Goal: Task Accomplishment & Management: Manage account settings

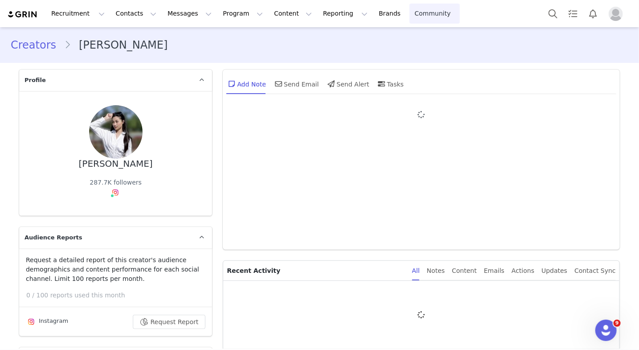
type input "+1 ([GEOGRAPHIC_DATA])"
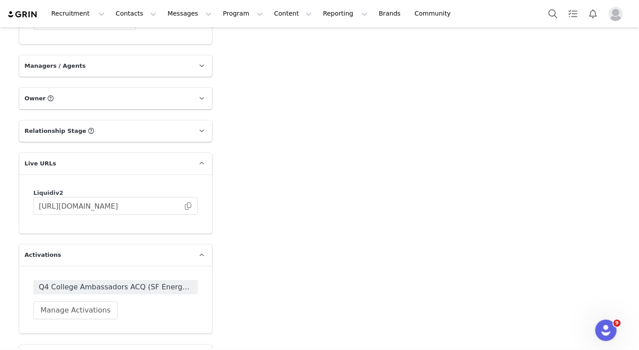
scroll to position [1422, 0]
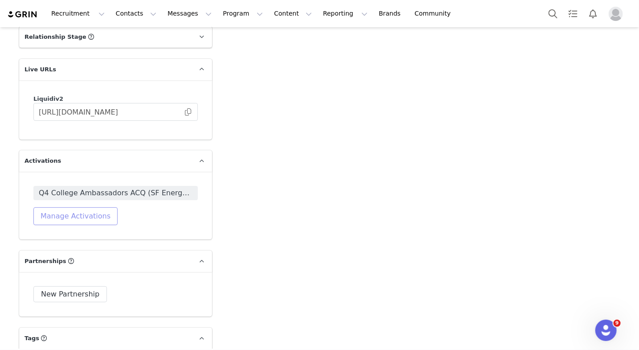
click at [88, 213] on button "Manage Activations" at bounding box center [75, 216] width 84 height 18
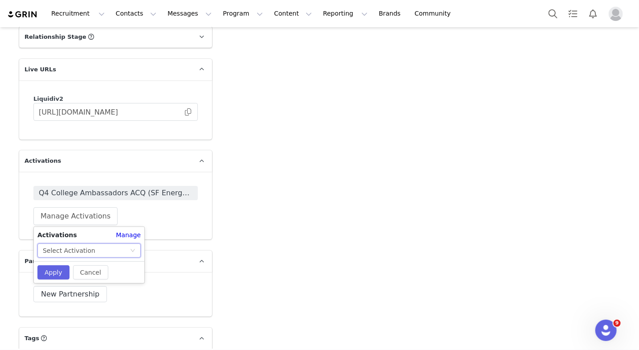
click at [79, 247] on div "Select Activation" at bounding box center [69, 250] width 53 height 13
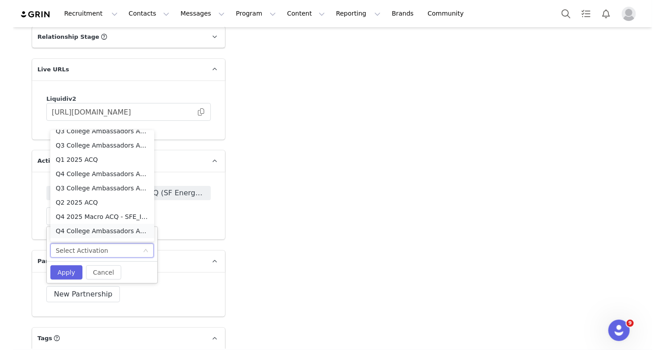
scroll to position [41, 0]
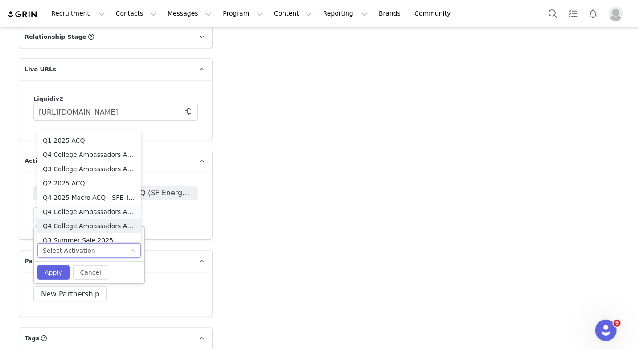
click at [93, 227] on li "Q4 College Ambassadors ACQ (SF Energy) _ In-Feed" at bounding box center [89, 226] width 104 height 14
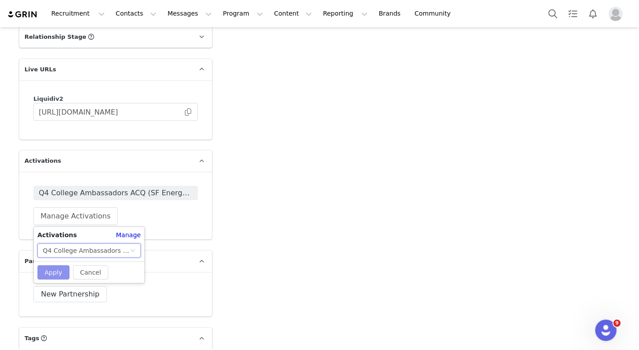
click at [56, 268] on button "Apply" at bounding box center [53, 272] width 32 height 14
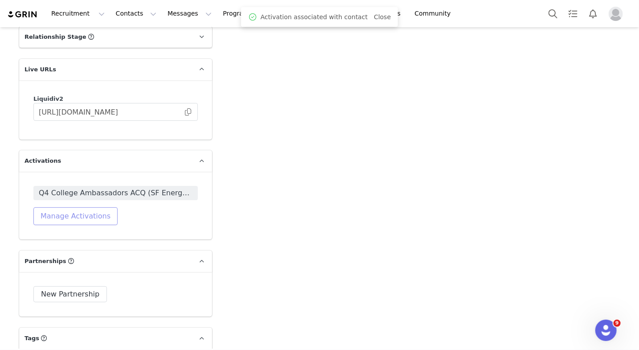
click at [85, 221] on button "Manage Activations" at bounding box center [75, 216] width 84 height 18
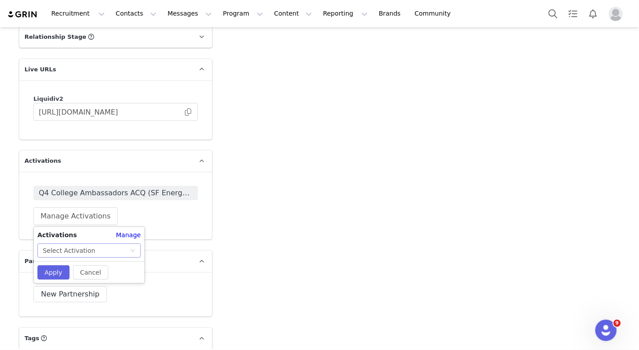
click at [77, 249] on div "Select Activation" at bounding box center [69, 250] width 53 height 13
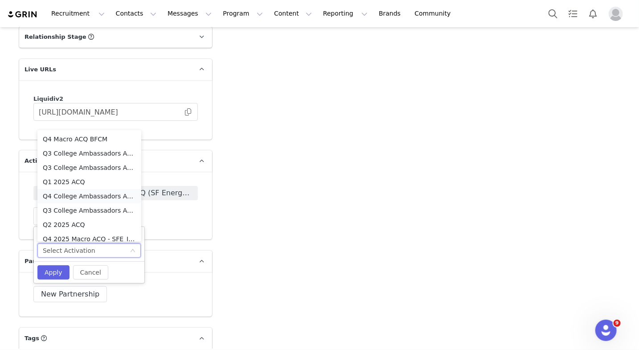
click at [89, 198] on li "Q4 College Ambassadors ACQ (SF Energy) _ Stories" at bounding box center [89, 196] width 104 height 14
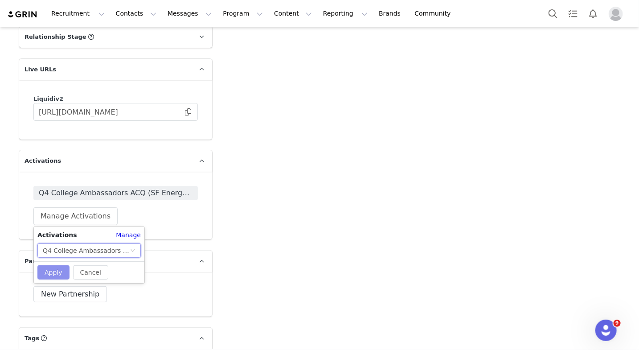
click at [57, 271] on button "Apply" at bounding box center [53, 272] width 32 height 14
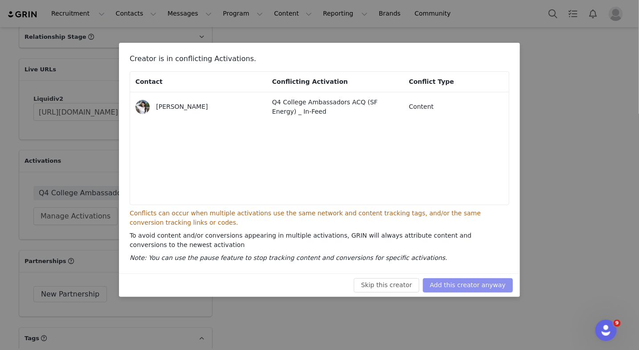
click at [358, 284] on button "Add this creator anyway" at bounding box center [468, 285] width 90 height 14
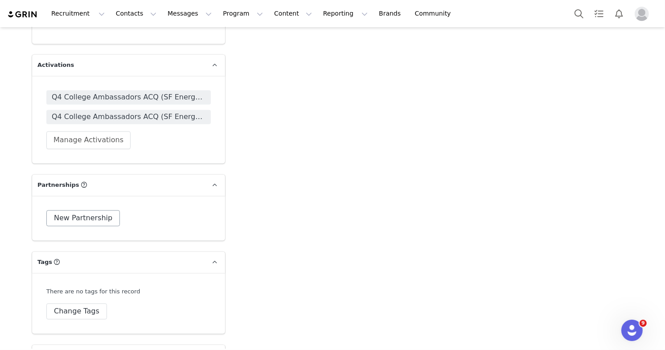
scroll to position [1627, 0]
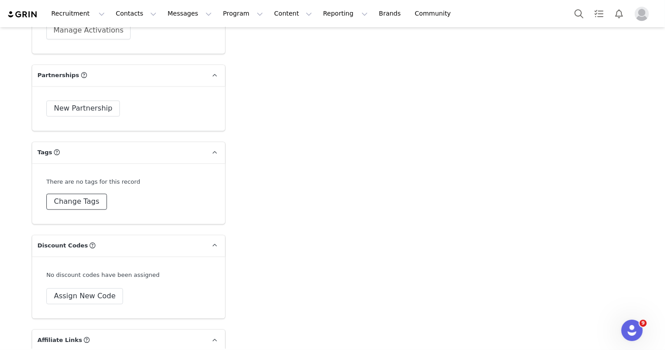
click at [82, 196] on button "Change Tags" at bounding box center [76, 201] width 61 height 16
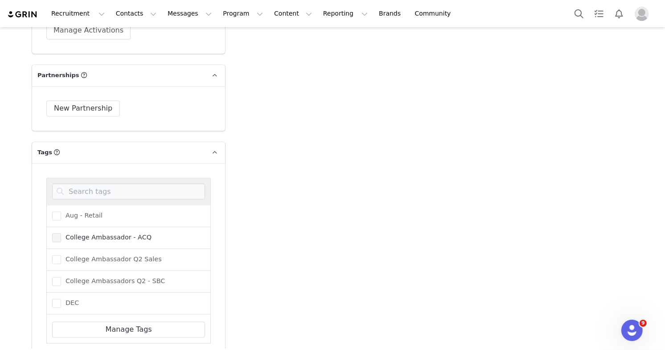
click at [60, 235] on span at bounding box center [56, 237] width 9 height 9
click at [61, 233] on input "College Ambassador - ACQ" at bounding box center [61, 233] width 0 height 0
click at [102, 193] on input at bounding box center [128, 191] width 153 height 16
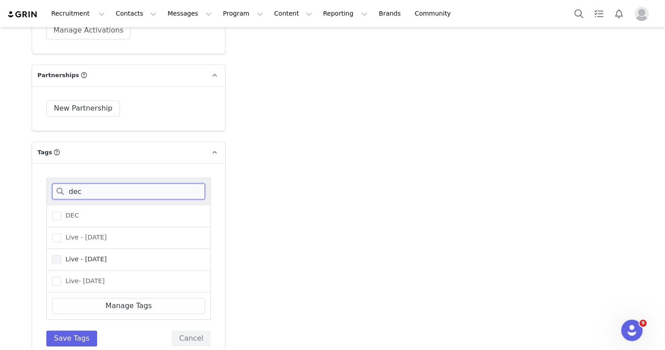
type input "dec"
click at [106, 255] on span "Live - [DATE]" at bounding box center [83, 259] width 45 height 8
click at [61, 255] on input "Live - [DATE]" at bounding box center [61, 255] width 0 height 0
click at [69, 338] on button "Save Tags" at bounding box center [71, 338] width 51 height 16
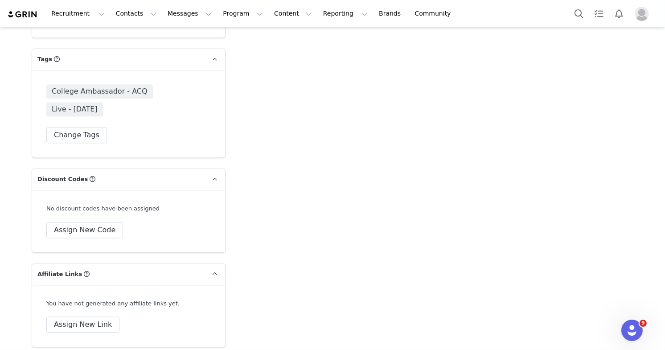
scroll to position [1790, 0]
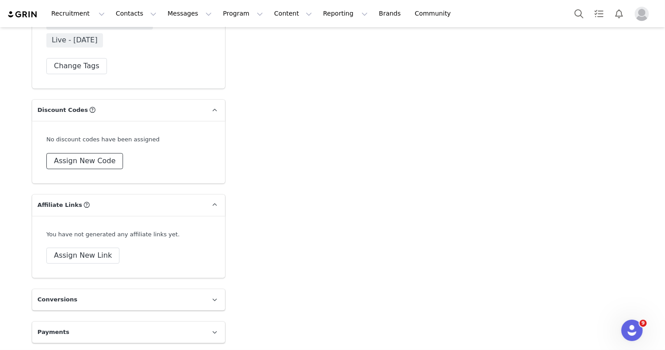
click at [88, 155] on button "Assign New Code" at bounding box center [84, 161] width 77 height 16
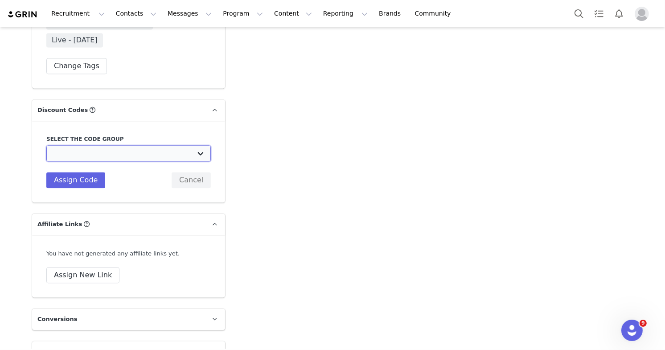
click at [78, 155] on select "Liquid IV: Standard 20% Code Liquid IV: Strawberry Sale Liquid IV: Spring Break…" at bounding box center [128, 153] width 164 height 16
select select "10010043"
type input "MIA_20"
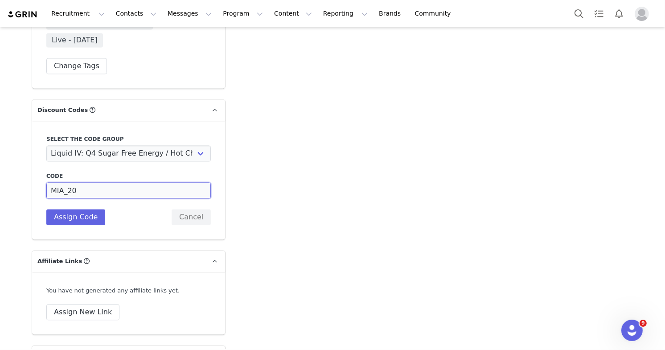
click at [67, 189] on input "MIA_20" at bounding box center [128, 190] width 164 height 16
click at [74, 210] on button "Assign Code" at bounding box center [75, 217] width 59 height 16
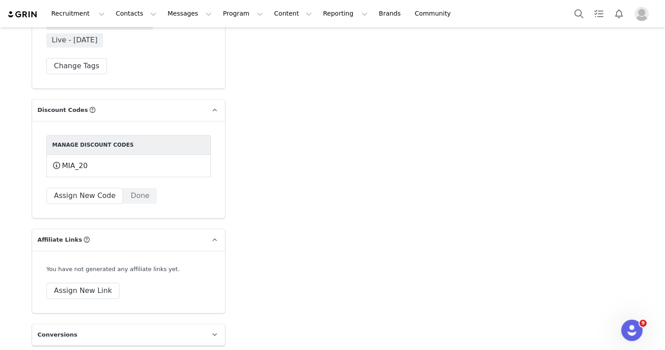
scroll to position [1823, 0]
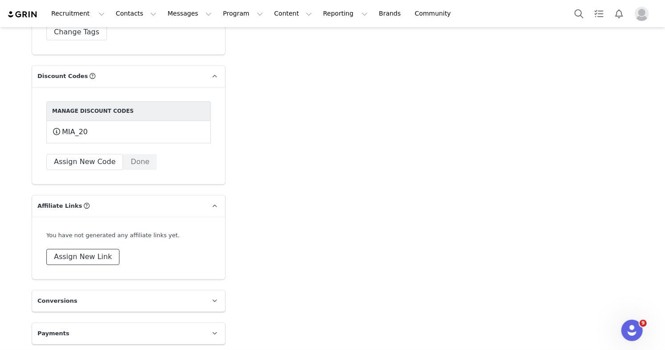
click at [90, 255] on button "Assign New Link" at bounding box center [82, 257] width 73 height 16
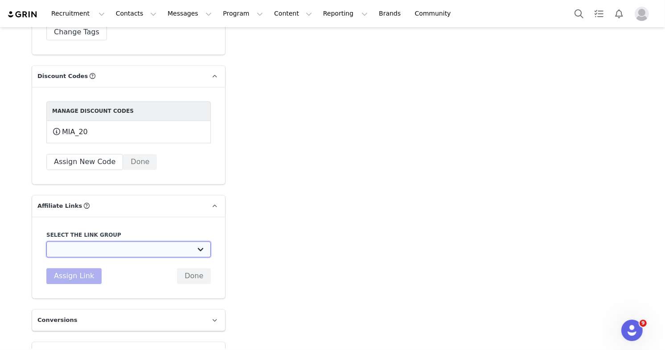
click at [90, 252] on select "STANDARD - 20% off Brand Campaign Links: [URL][DOMAIN_NAME] Strawberry Sale: [U…" at bounding box center [128, 249] width 164 height 16
select select "33083"
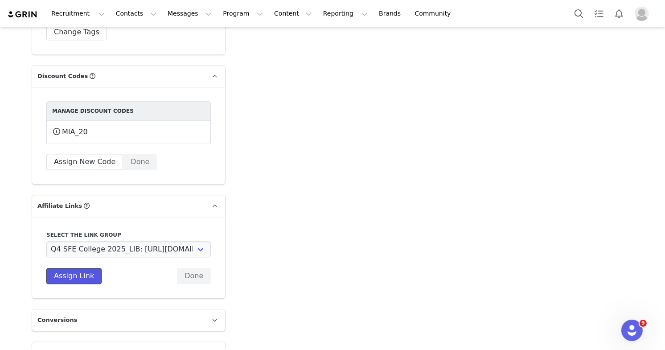
click at [78, 273] on button "Assign Link" at bounding box center [73, 276] width 55 height 16
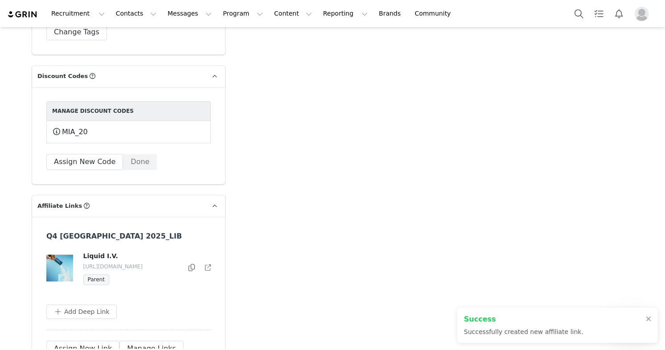
click at [192, 264] on icon at bounding box center [191, 267] width 6 height 7
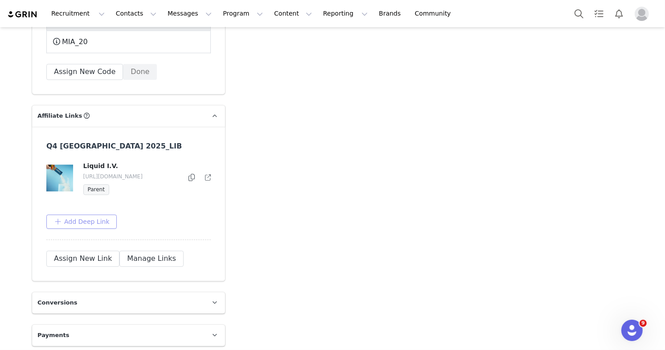
scroll to position [1915, 0]
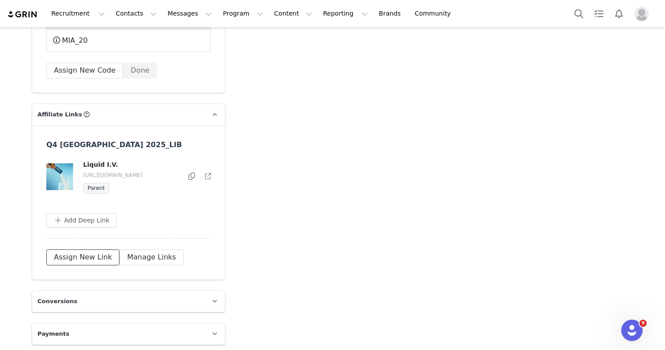
click at [86, 258] on button "Assign New Link" at bounding box center [82, 257] width 73 height 16
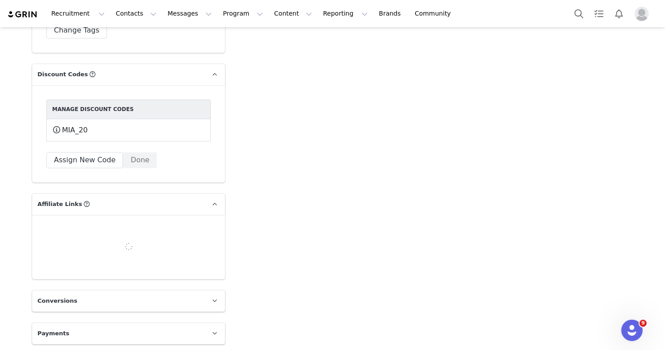
scroll to position [1843, 0]
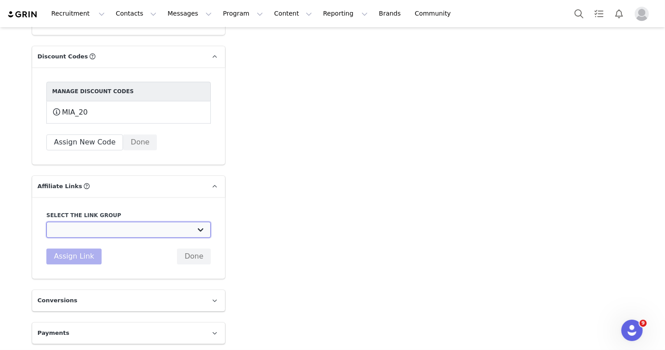
click at [74, 225] on select "STANDARD - 20% off Brand Campaign Links: [URL][DOMAIN_NAME] Strawberry Sale: [U…" at bounding box center [128, 229] width 164 height 16
select select "33084"
click at [83, 252] on button "Assign Link" at bounding box center [73, 256] width 55 height 16
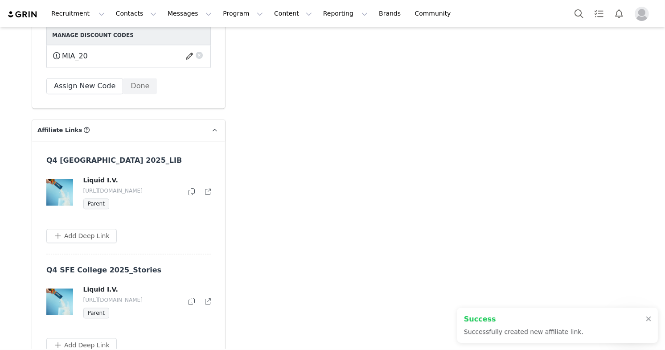
scroll to position [1913, 0]
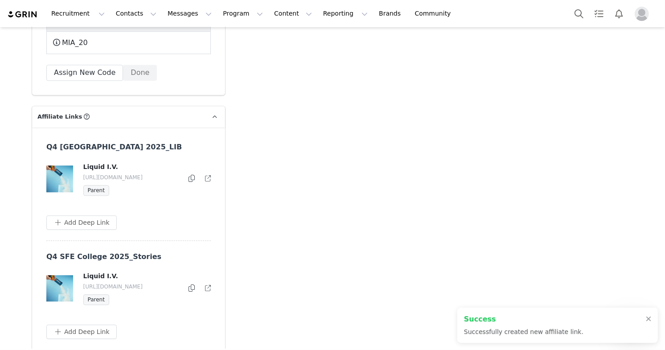
click at [190, 288] on icon at bounding box center [191, 287] width 6 height 7
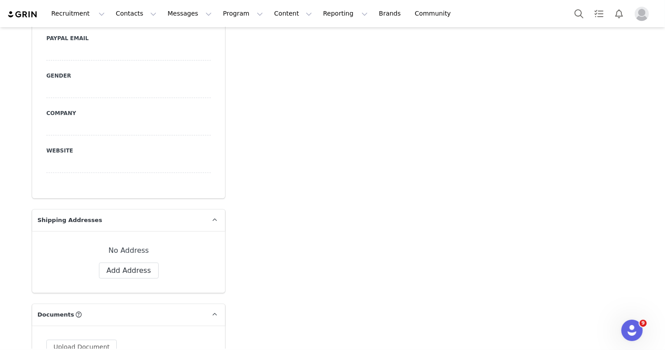
scroll to position [600, 0]
click at [134, 265] on button "Add Address" at bounding box center [129, 269] width 60 height 16
select select
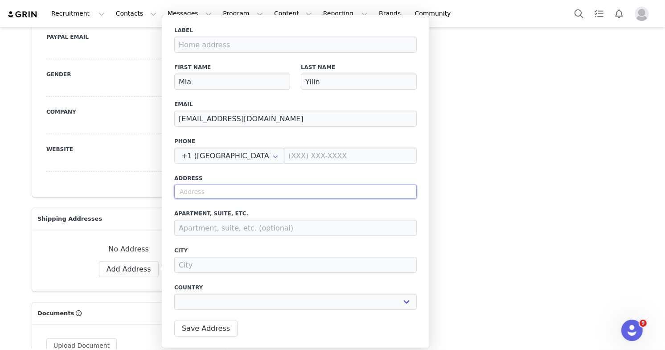
click at [217, 193] on input "text" at bounding box center [295, 191] width 242 height 14
paste input "[STREET_ADDRESS]"
type input "[STREET_ADDRESS]"
select select
type input "[GEOGRAPHIC_DATA]"
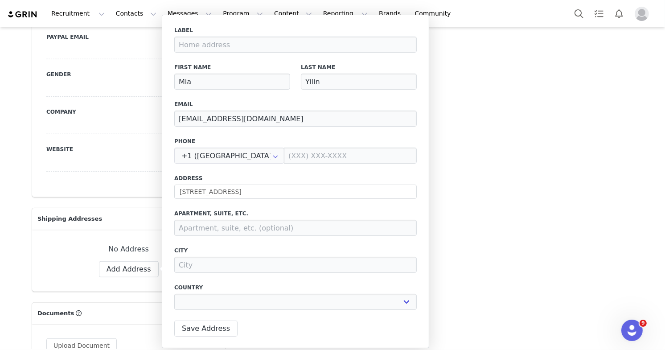
type input "[GEOGRAPHIC_DATA]"
select select "[object Object]"
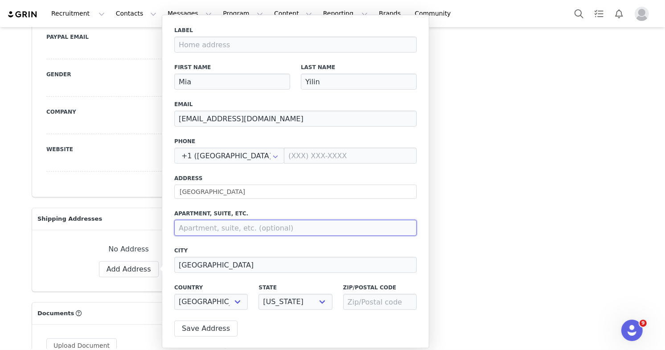
click at [201, 226] on input at bounding box center [295, 228] width 242 height 16
type input "STANFORD WAREHOUSE"
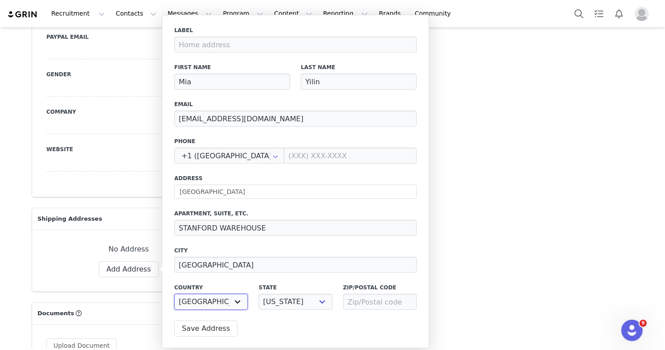
click at [221, 305] on select "[GEOGRAPHIC_DATA] [GEOGRAPHIC_DATA] [GEOGRAPHIC_DATA] [GEOGRAPHIC_DATA] [GEOGRA…" at bounding box center [211, 302] width 74 height 16
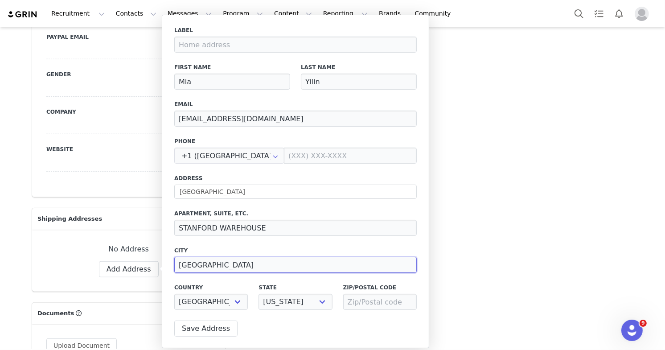
click at [212, 262] on input "[GEOGRAPHIC_DATA]" at bounding box center [295, 265] width 242 height 16
click at [199, 264] on input "[GEOGRAPHIC_DATA]" at bounding box center [295, 265] width 242 height 16
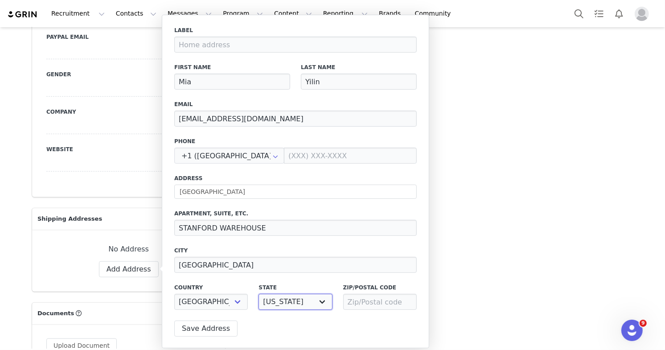
click at [303, 303] on select "[US_STATE] [US_STATE] [US_STATE] [US_STATE] [US_STATE] Armed Forces Americas Ar…" at bounding box center [295, 302] width 74 height 16
select select "[object Object]"
click at [358, 300] on input at bounding box center [380, 302] width 74 height 16
paste input "94560"
type input "94560"
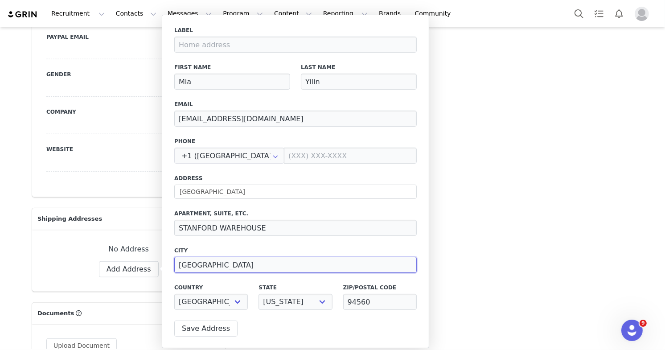
click at [216, 265] on input "[GEOGRAPHIC_DATA]" at bounding box center [295, 265] width 242 height 16
paste input "[GEOGRAPHIC_DATA]"
click at [200, 266] on input "[GEOGRAPHIC_DATA]" at bounding box center [295, 265] width 242 height 16
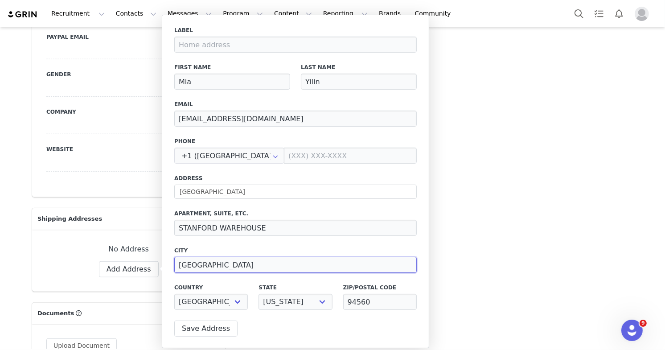
click at [200, 266] on input "[GEOGRAPHIC_DATA]" at bounding box center [295, 265] width 242 height 16
type input "[GEOGRAPHIC_DATA]"
click at [204, 195] on input "[GEOGRAPHIC_DATA]" at bounding box center [295, 191] width 242 height 14
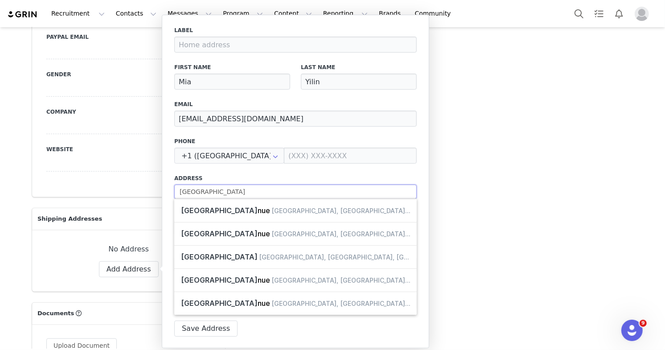
paste input "[STREET_ADDRESS]"
type input "[STREET_ADDRESS]"
type input "[GEOGRAPHIC_DATA]"
select select "[object Object]"
type input "[STREET_ADDRESS]"
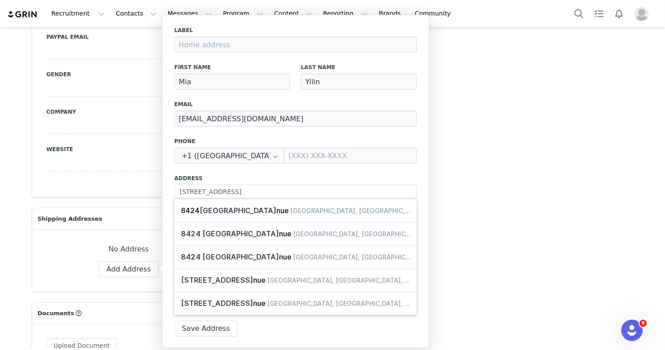
click at [249, 172] on div "Label First Name [PERSON_NAME] Last Name Yilin Email [EMAIL_ADDRESS][DOMAIN_NAM…" at bounding box center [295, 170] width 242 height 289
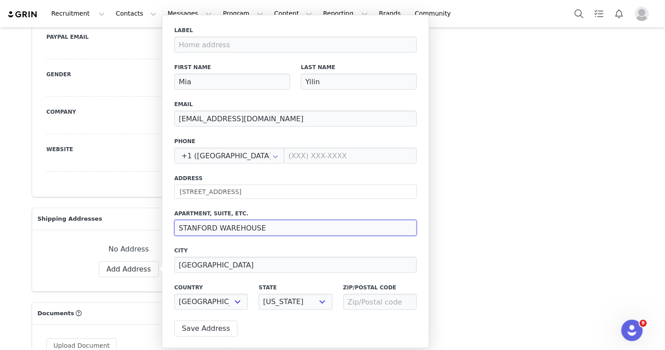
click at [252, 231] on input "STANFORD WAREHOUSE" at bounding box center [295, 228] width 242 height 16
click at [358, 304] on input at bounding box center [380, 302] width 74 height 16
paste input "94560"
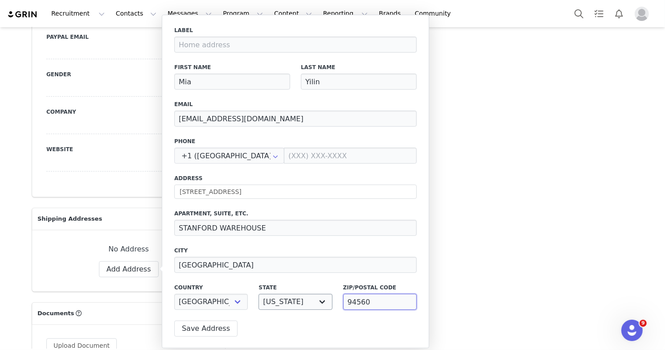
type input "94560"
click at [292, 304] on select "[US_STATE] [US_STATE] [US_STATE] [US_STATE] [US_STATE] Armed Forces Americas Ar…" at bounding box center [295, 302] width 74 height 16
select select "[object Object]"
click at [196, 302] on select "[GEOGRAPHIC_DATA] [GEOGRAPHIC_DATA] [GEOGRAPHIC_DATA] [GEOGRAPHIC_DATA] [GEOGRA…" at bounding box center [211, 302] width 74 height 16
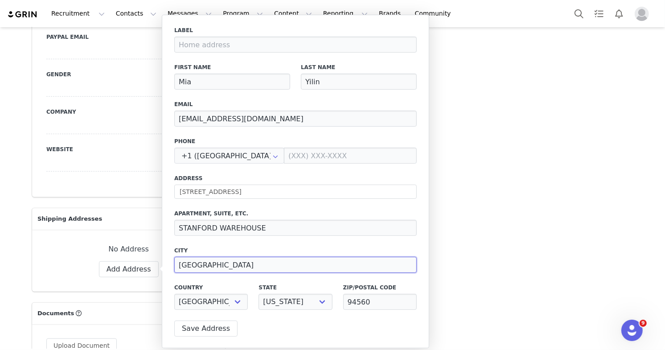
click at [301, 262] on input "[GEOGRAPHIC_DATA]" at bounding box center [295, 265] width 242 height 16
paste input "[GEOGRAPHIC_DATA]"
type input "[GEOGRAPHIC_DATA]"
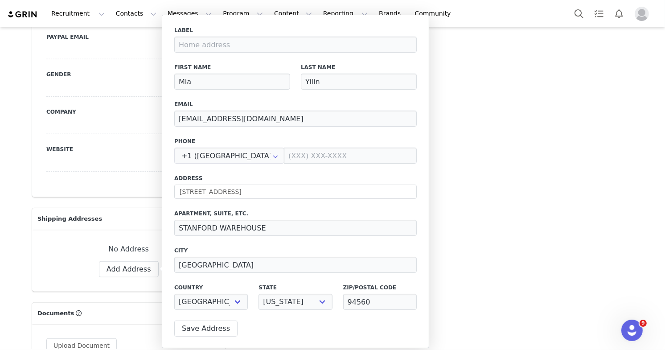
click at [211, 336] on div "Label First Name [PERSON_NAME] Last Name Yilin Email [EMAIL_ADDRESS][DOMAIN_NAM…" at bounding box center [295, 181] width 267 height 333
click at [210, 331] on button "Save Address" at bounding box center [205, 328] width 63 height 16
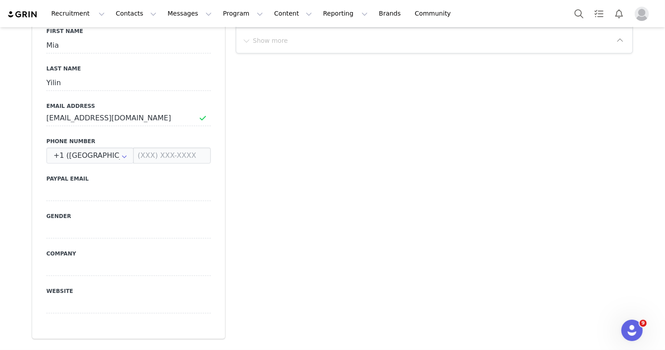
scroll to position [0, 0]
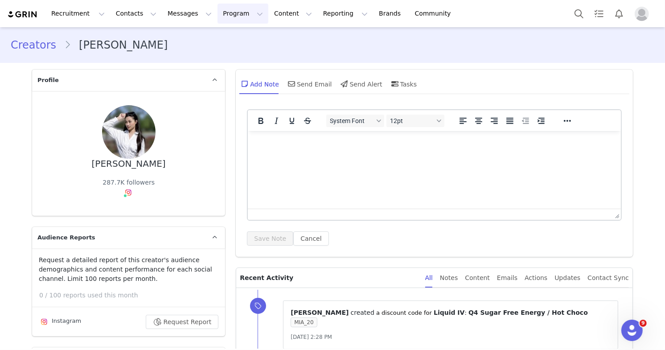
click at [217, 16] on button "Program Program" at bounding box center [242, 14] width 51 height 20
click at [220, 36] on p "Activations" at bounding box center [228, 39] width 34 height 9
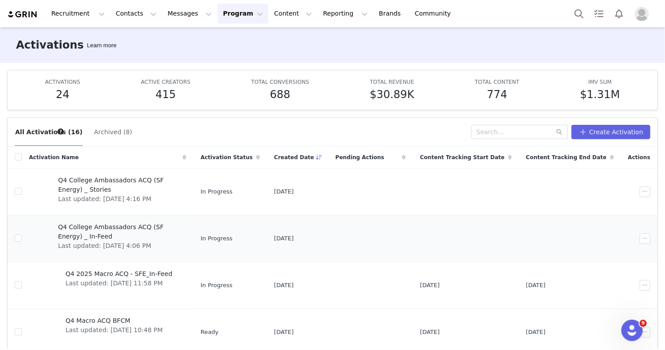
click at [145, 225] on span "Q4 College Ambassadors ACQ (SF Energy) _ In-Feed" at bounding box center [119, 231] width 123 height 19
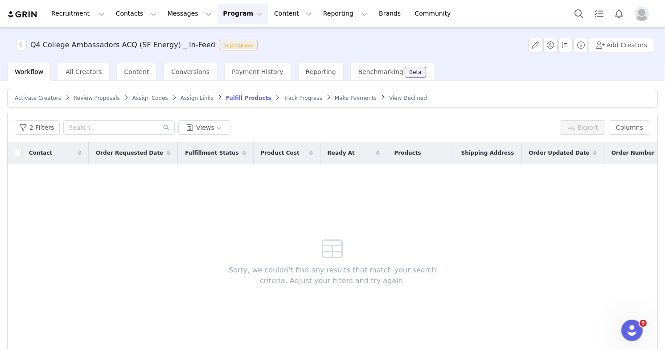
click at [41, 99] on span "Activate Creators" at bounding box center [38, 98] width 46 height 6
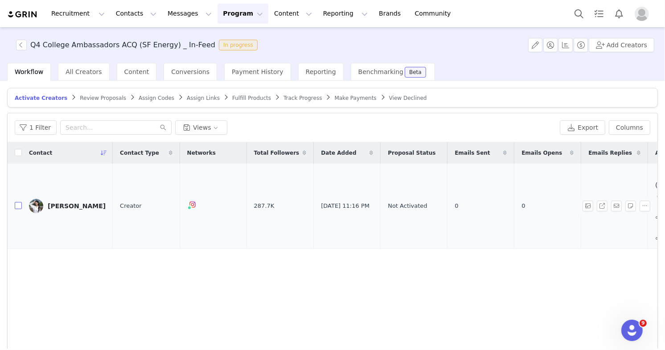
click at [17, 202] on input "checkbox" at bounding box center [18, 205] width 7 height 7
checkbox input "true"
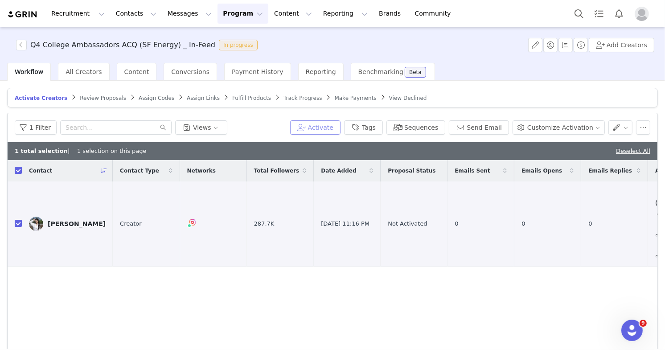
click at [337, 125] on button "Activate" at bounding box center [315, 127] width 50 height 14
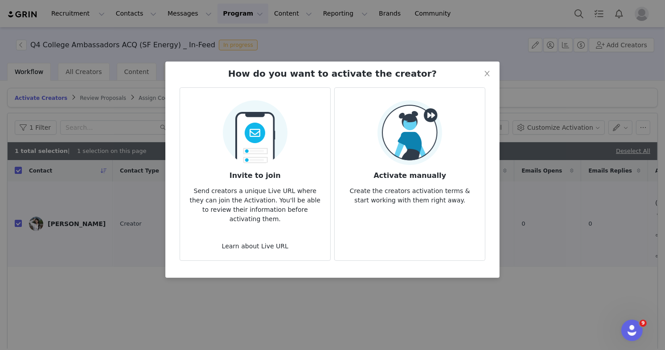
click at [358, 166] on h3 "Activate manually" at bounding box center [410, 173] width 136 height 16
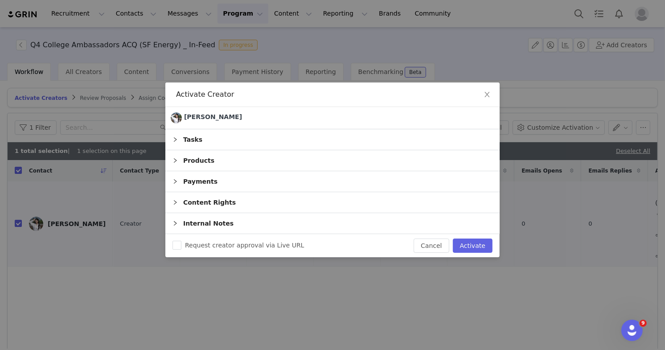
click at [271, 138] on div "Tasks" at bounding box center [332, 139] width 334 height 20
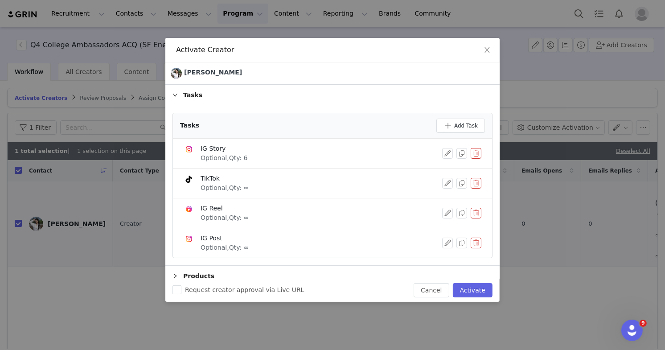
click at [358, 241] on button "button" at bounding box center [475, 242] width 11 height 11
click at [358, 251] on button "Delete" at bounding box center [444, 250] width 35 height 14
click at [358, 181] on button "button" at bounding box center [447, 183] width 11 height 11
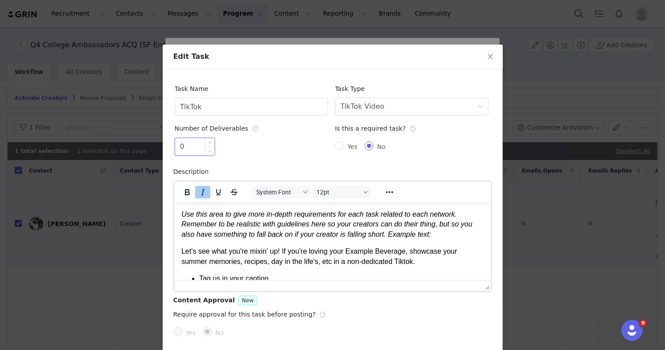
click at [202, 141] on input "0" at bounding box center [194, 146] width 39 height 17
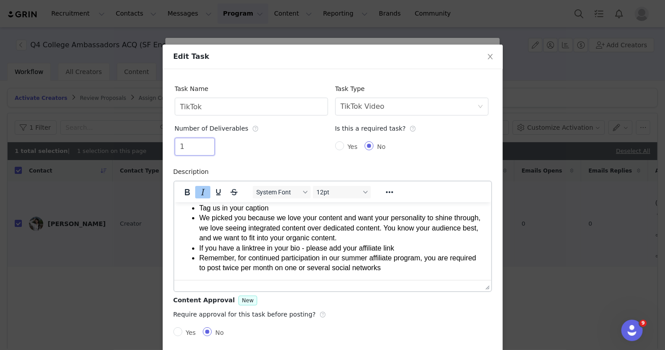
scroll to position [39, 0]
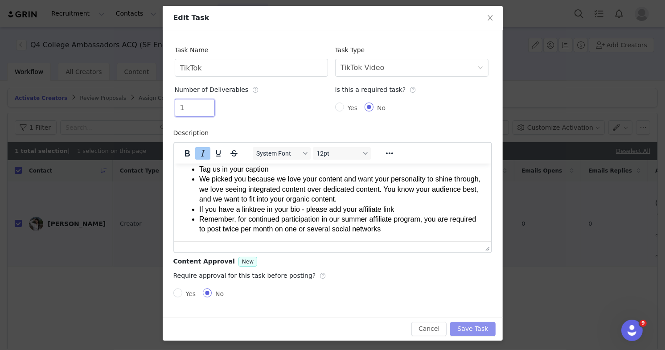
type input "1"
click at [358, 327] on button "Save Task" at bounding box center [472, 329] width 45 height 14
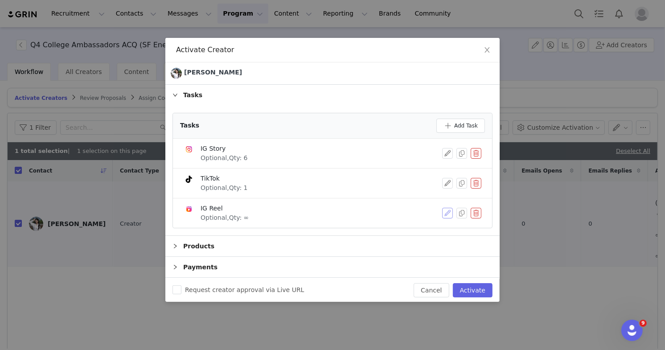
click at [358, 213] on button "button" at bounding box center [447, 213] width 11 height 11
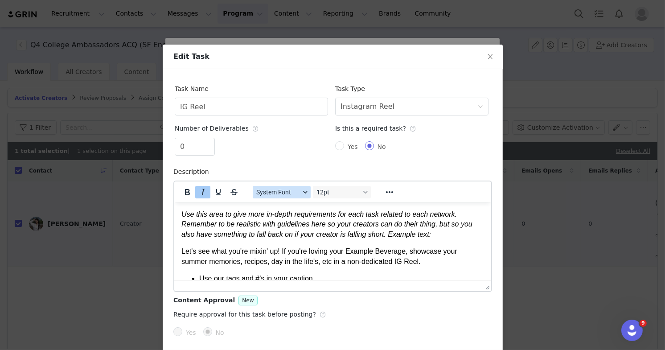
scroll to position [0, 0]
click at [191, 140] on input "0" at bounding box center [194, 146] width 39 height 17
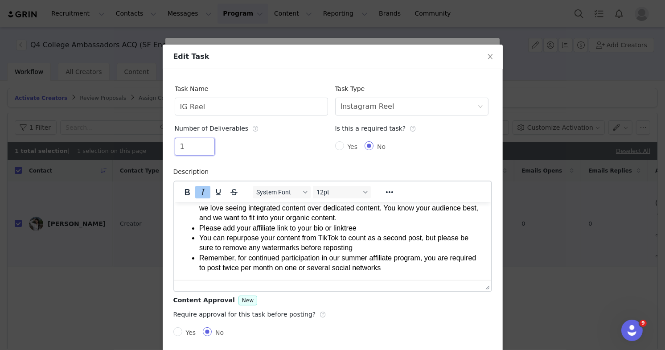
scroll to position [39, 0]
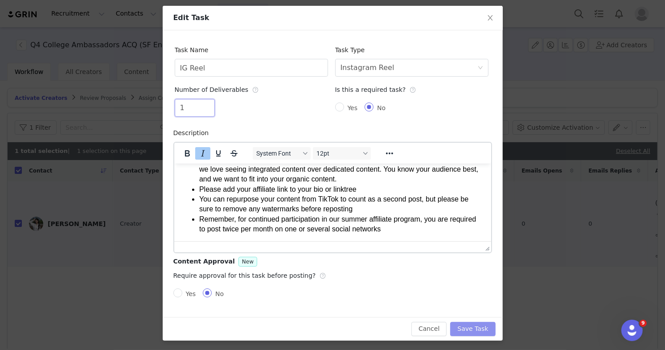
type input "1"
click at [358, 327] on button "Save Task" at bounding box center [472, 329] width 45 height 14
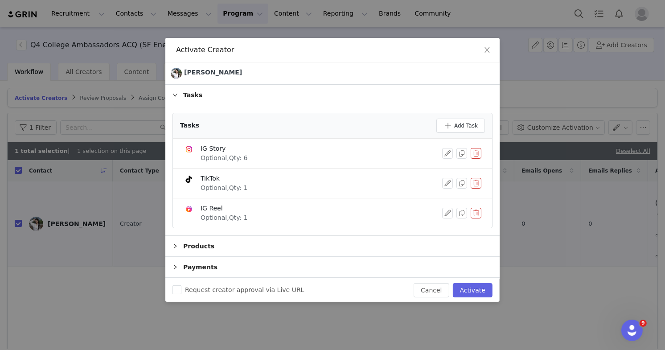
click at [241, 248] on div "Products" at bounding box center [332, 246] width 334 height 20
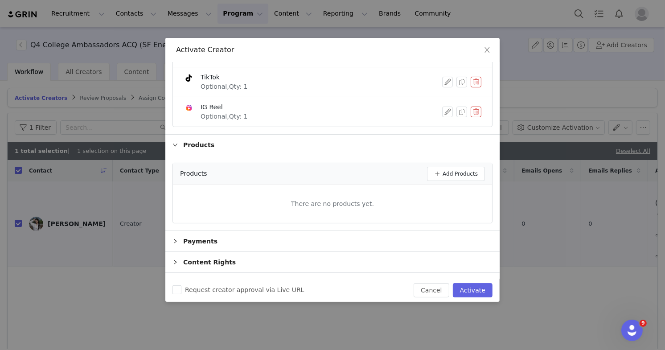
scroll to position [112, 0]
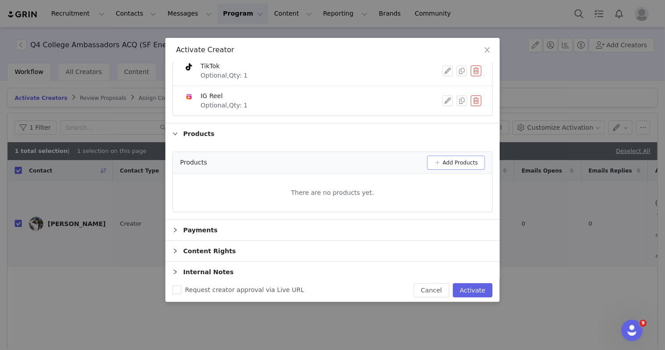
click at [358, 159] on button "Add Products" at bounding box center [456, 162] width 58 height 14
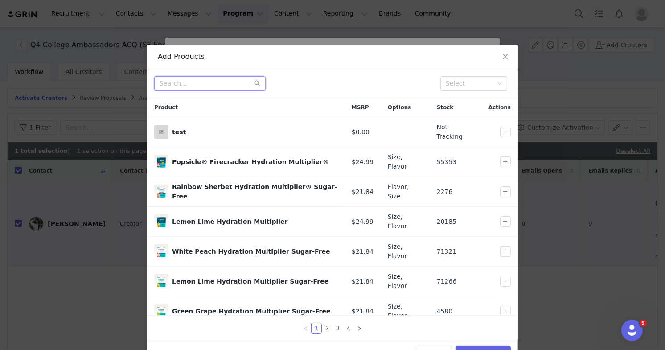
click at [229, 78] on input "text" at bounding box center [209, 83] width 111 height 14
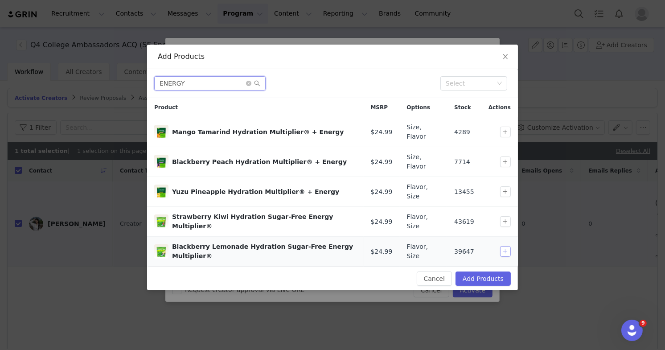
type input "ENERGY"
click at [358, 246] on button "button" at bounding box center [505, 251] width 11 height 11
click at [358, 216] on button "button" at bounding box center [505, 221] width 11 height 11
click at [358, 277] on div "Cancel Add Products" at bounding box center [332, 278] width 371 height 24
click at [358, 271] on button "Add Products" at bounding box center [482, 278] width 55 height 14
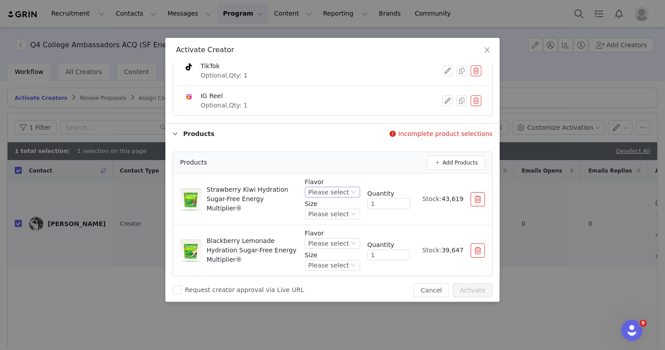
click at [349, 192] on div "Please select" at bounding box center [332, 192] width 55 height 11
click at [335, 215] on li "Strawberry Kiwi" at bounding box center [334, 220] width 52 height 14
click at [328, 209] on div "Please select" at bounding box center [320, 214] width 41 height 10
click at [315, 238] on li "14PK" at bounding box center [330, 241] width 59 height 14
click at [330, 238] on div "Please select" at bounding box center [328, 243] width 41 height 10
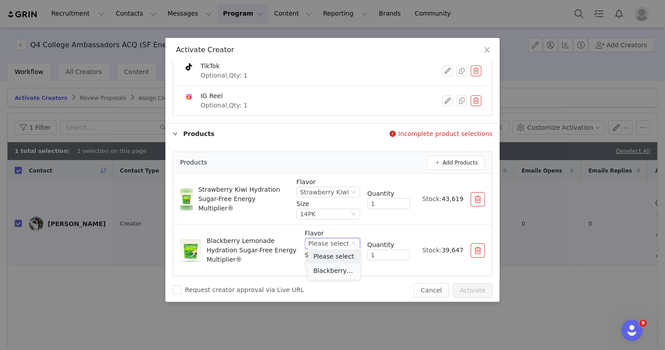
click at [327, 265] on li "Blackberry Lemonade" at bounding box center [334, 270] width 52 height 14
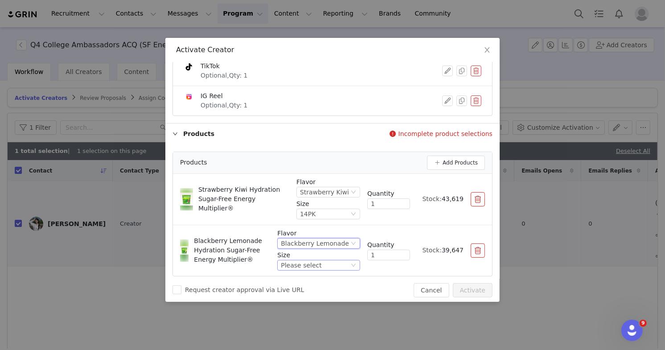
click at [331, 266] on div "Please select" at bounding box center [315, 265] width 68 height 10
click at [319, 296] on li "14PK" at bounding box center [321, 292] width 77 height 14
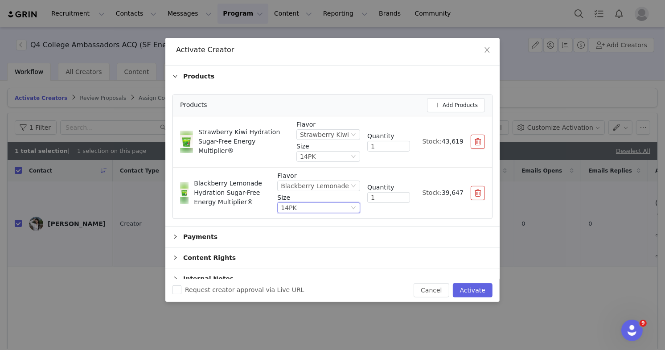
scroll to position [176, 0]
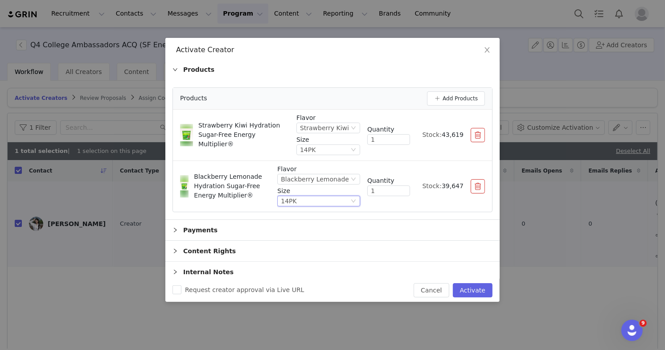
click at [262, 227] on div "Payments" at bounding box center [332, 230] width 334 height 20
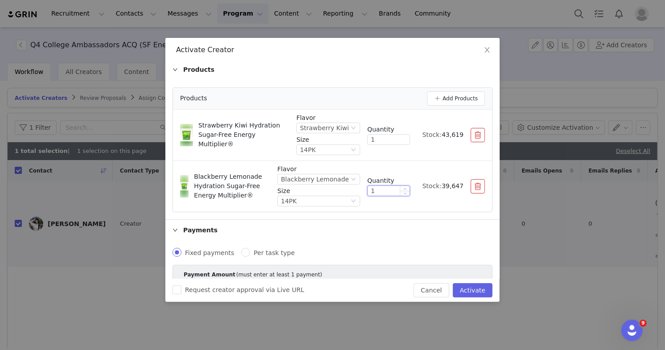
click at [358, 189] on input "1" at bounding box center [389, 191] width 42 height 10
type input "2"
click at [358, 141] on input "1" at bounding box center [389, 140] width 42 height 10
type input "2"
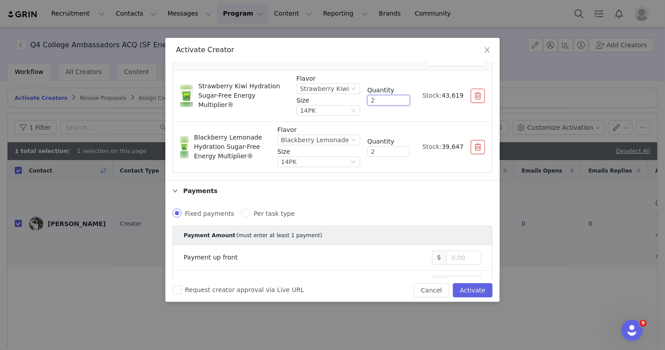
scroll to position [204, 0]
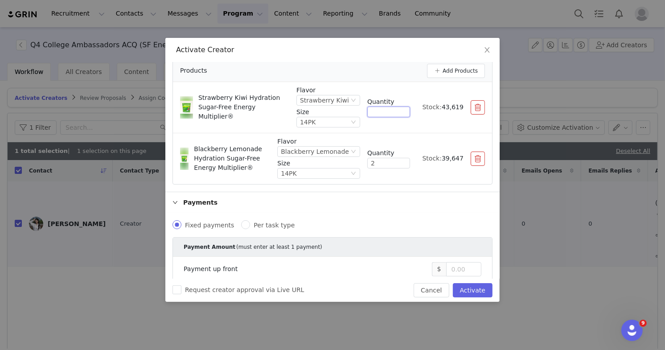
type input "1"
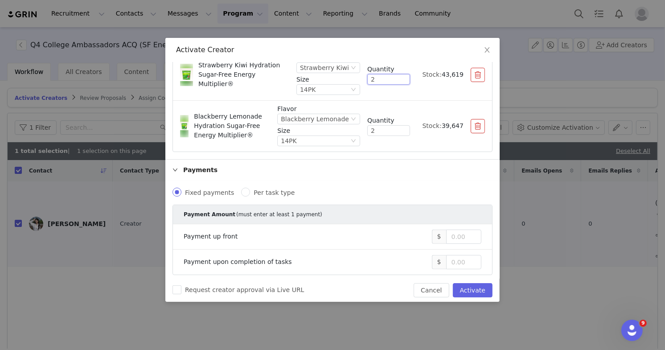
scroll to position [278, 0]
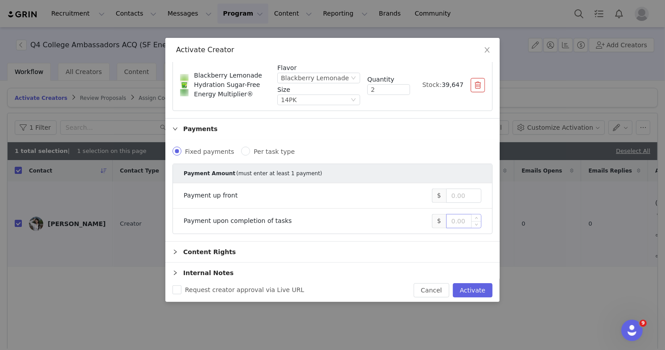
type input "2"
click at [358, 217] on input at bounding box center [463, 220] width 34 height 13
paste input "20,000"
type input "20,000"
click at [358, 289] on button "Activate" at bounding box center [473, 290] width 40 height 14
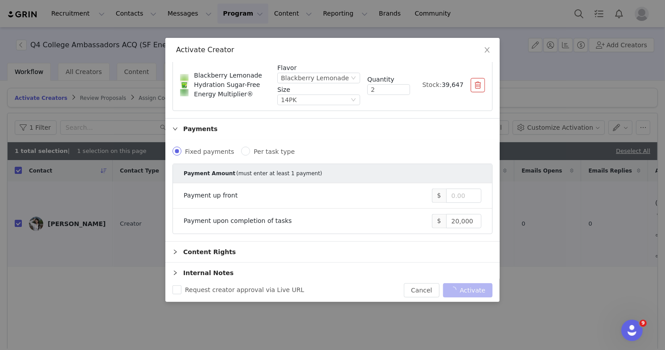
checkbox input "false"
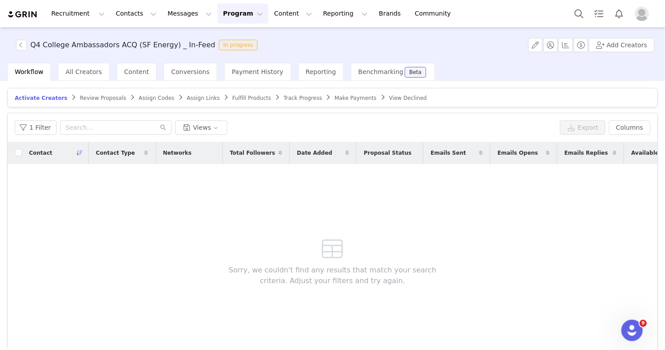
click at [232, 97] on span "Fulfill Products" at bounding box center [251, 98] width 39 height 6
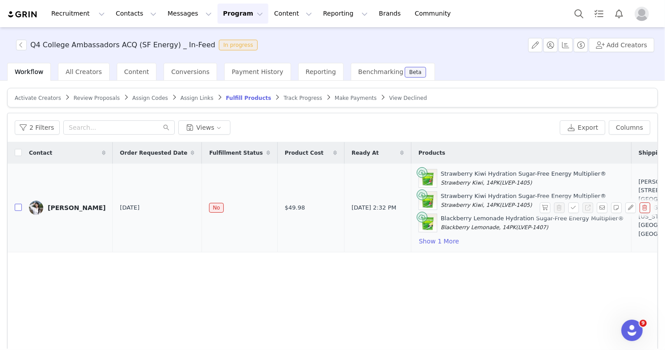
click at [18, 206] on input "checkbox" at bounding box center [18, 207] width 7 height 7
checkbox input "true"
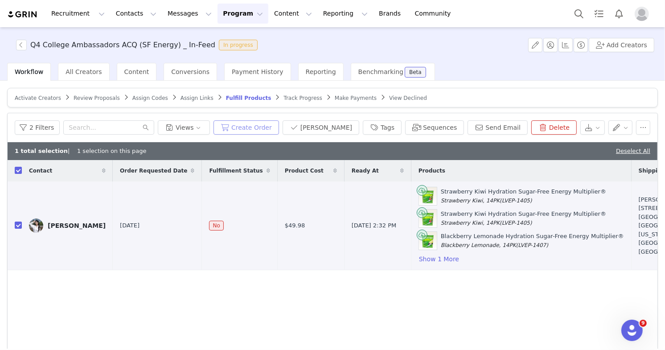
click at [253, 128] on button "Create Order" at bounding box center [245, 127] width 65 height 14
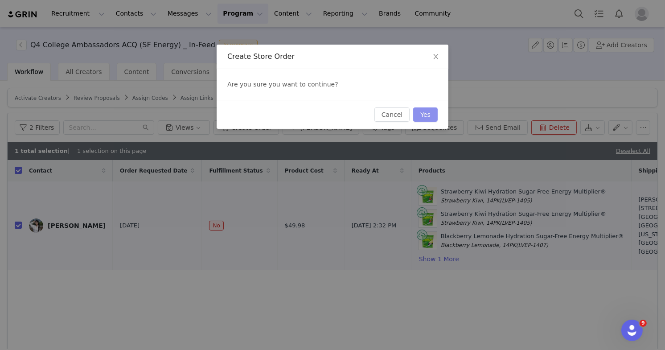
click at [358, 114] on button "Yes" at bounding box center [425, 114] width 25 height 14
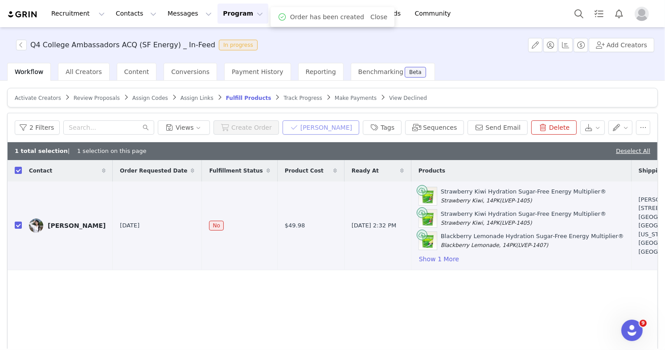
click at [329, 125] on button "[PERSON_NAME]" at bounding box center [320, 127] width 77 height 14
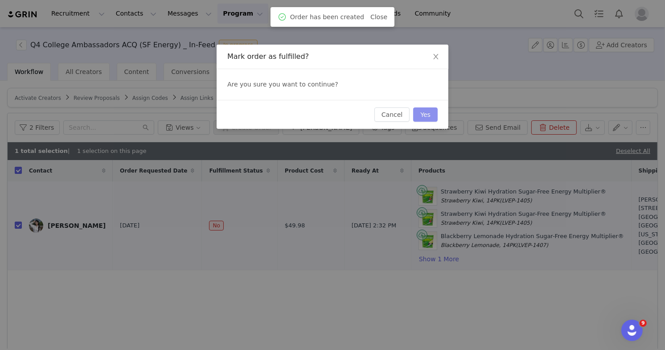
click at [358, 111] on button "Yes" at bounding box center [425, 114] width 25 height 14
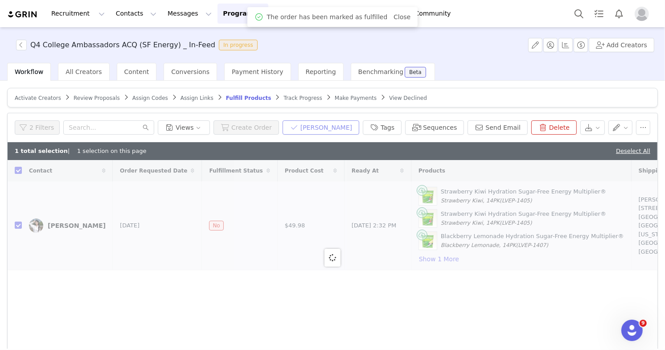
checkbox input "false"
